Goal: Task Accomplishment & Management: Manage account settings

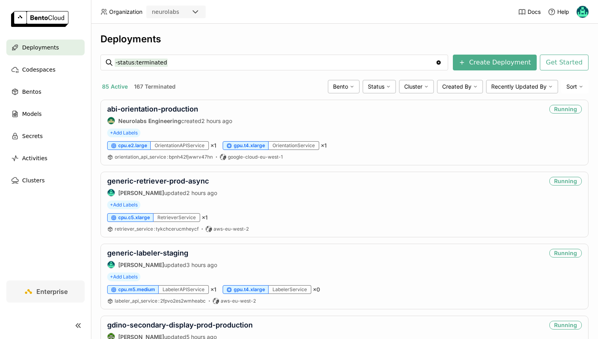
click at [194, 64] on input "-status:terminated" at bounding box center [275, 62] width 320 height 13
type input "ab-orientation-pro"
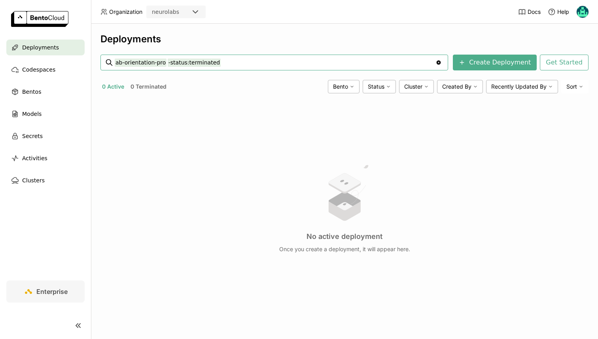
click at [119, 64] on input "ab-orientation-pro -status:terminated" at bounding box center [275, 62] width 320 height 13
type input "abi-orientation-pro -status:terminated"
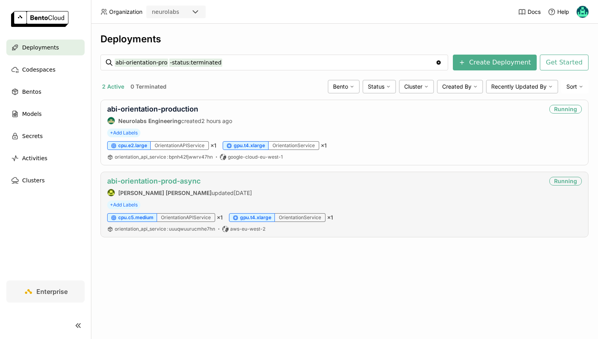
click at [164, 180] on link "abi-orientation-prod-async" at bounding box center [153, 181] width 93 height 8
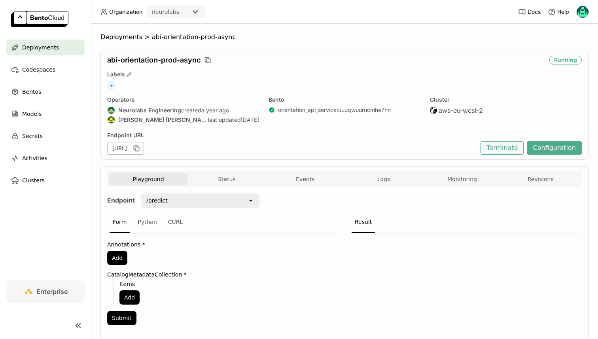
click at [505, 149] on button "Terminate" at bounding box center [501, 147] width 43 height 13
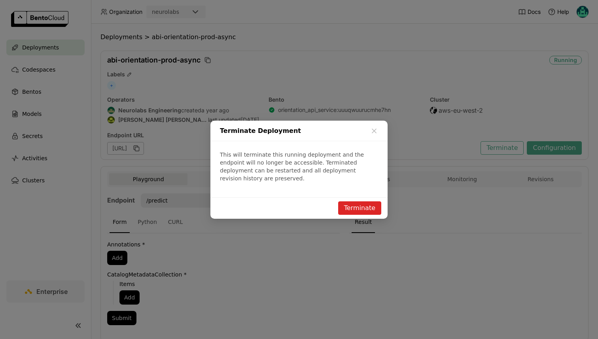
click at [351, 202] on button "Terminate" at bounding box center [359, 207] width 43 height 13
